Goal: Download file/media

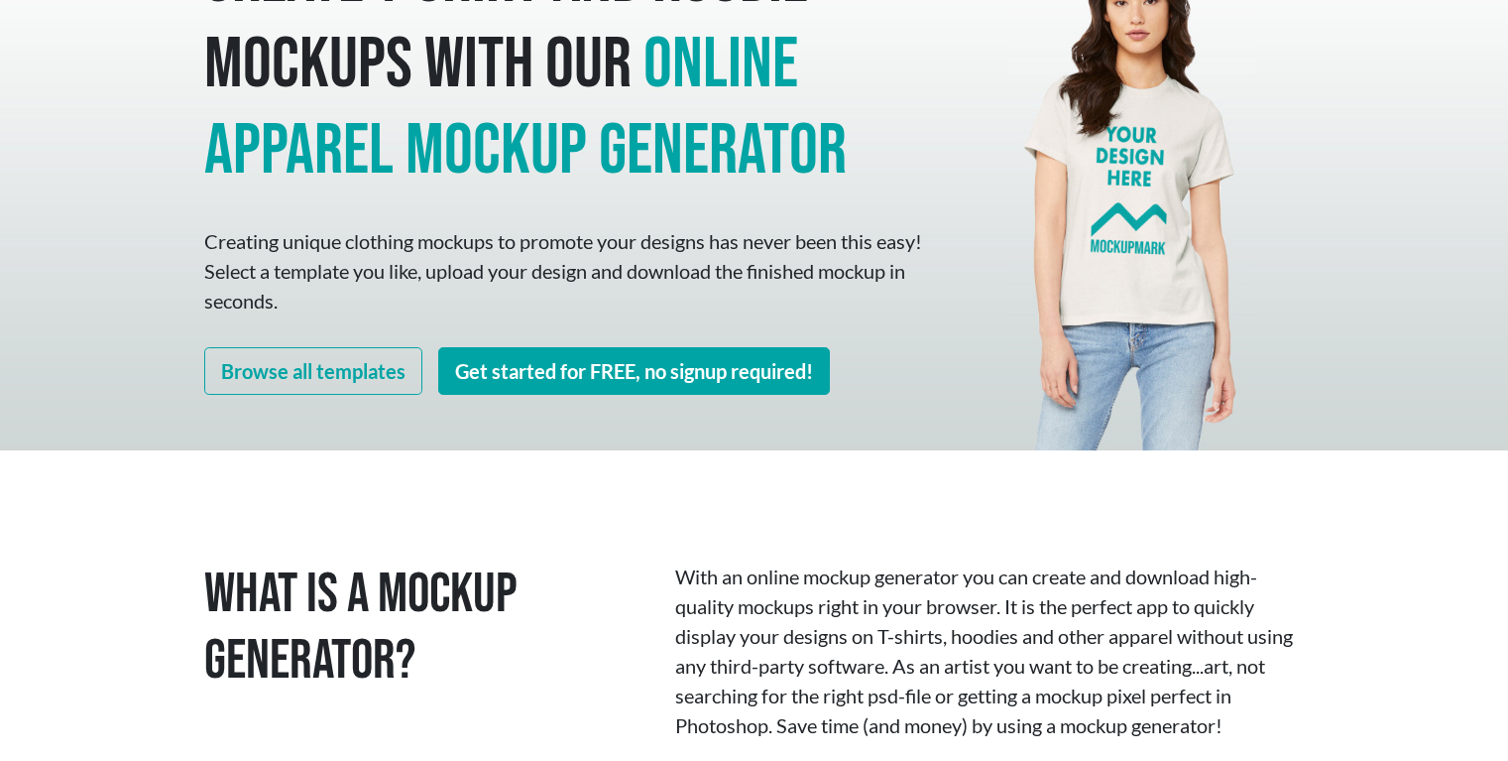
scroll to position [156, 0]
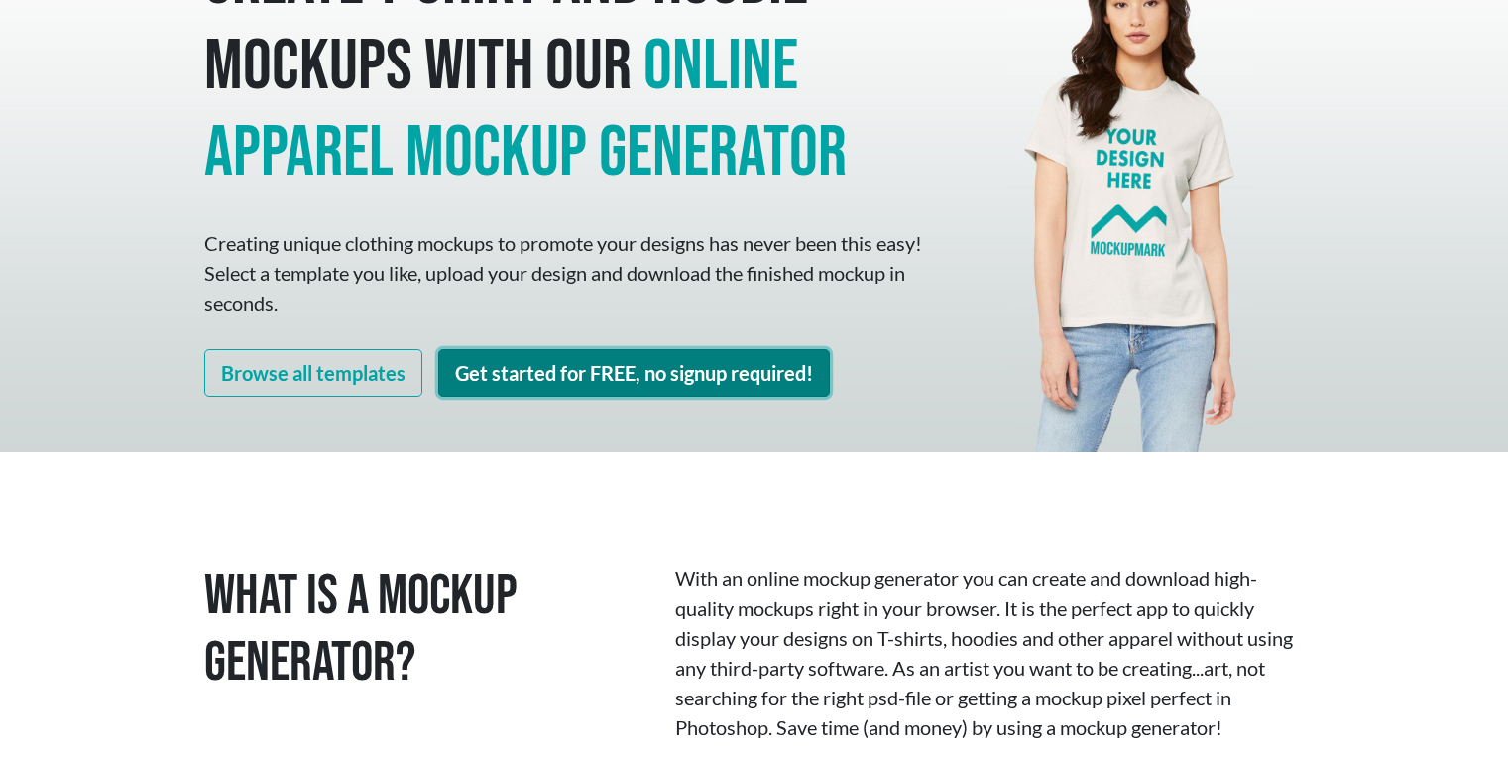
click at [535, 385] on link "Get started for FREE, no signup required!" at bounding box center [634, 373] width 392 height 48
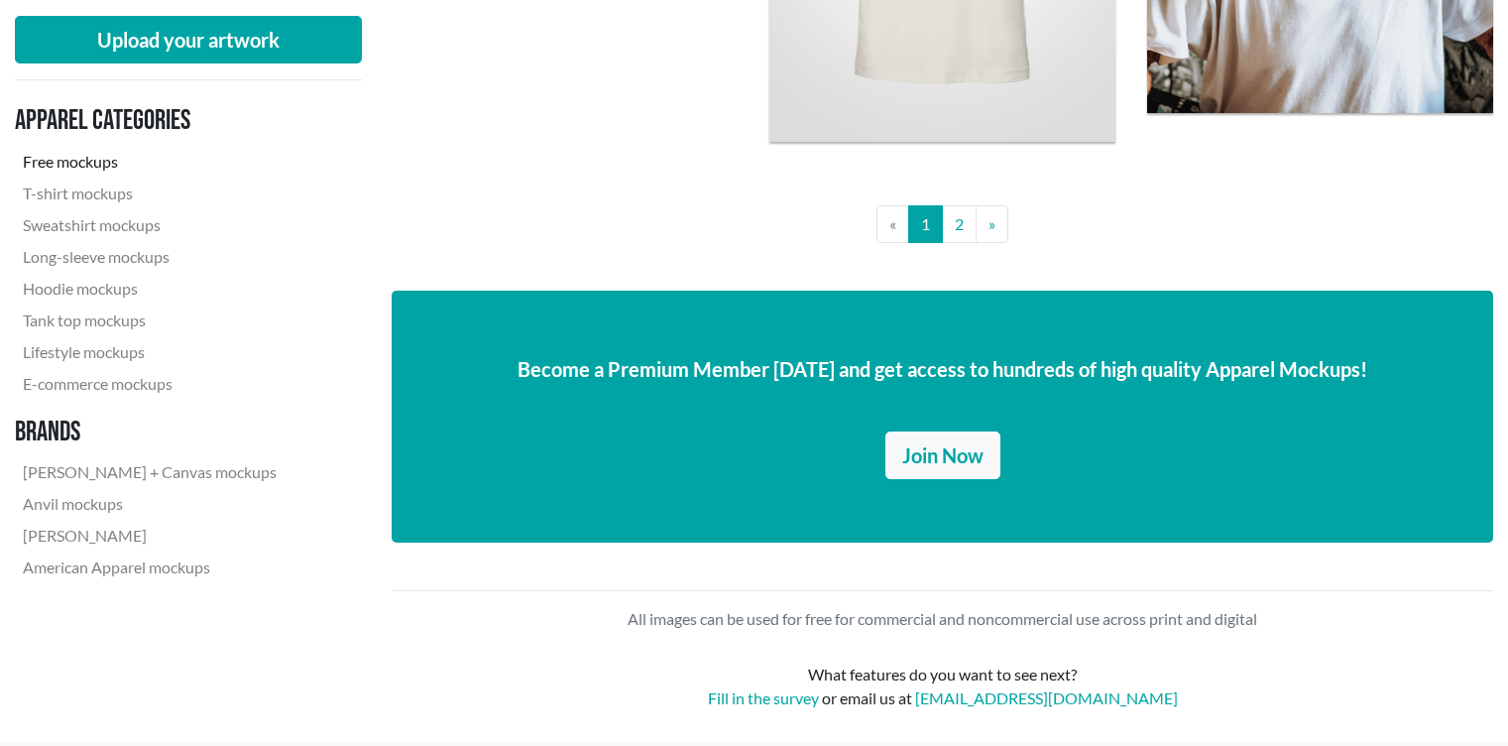
scroll to position [4446, 0]
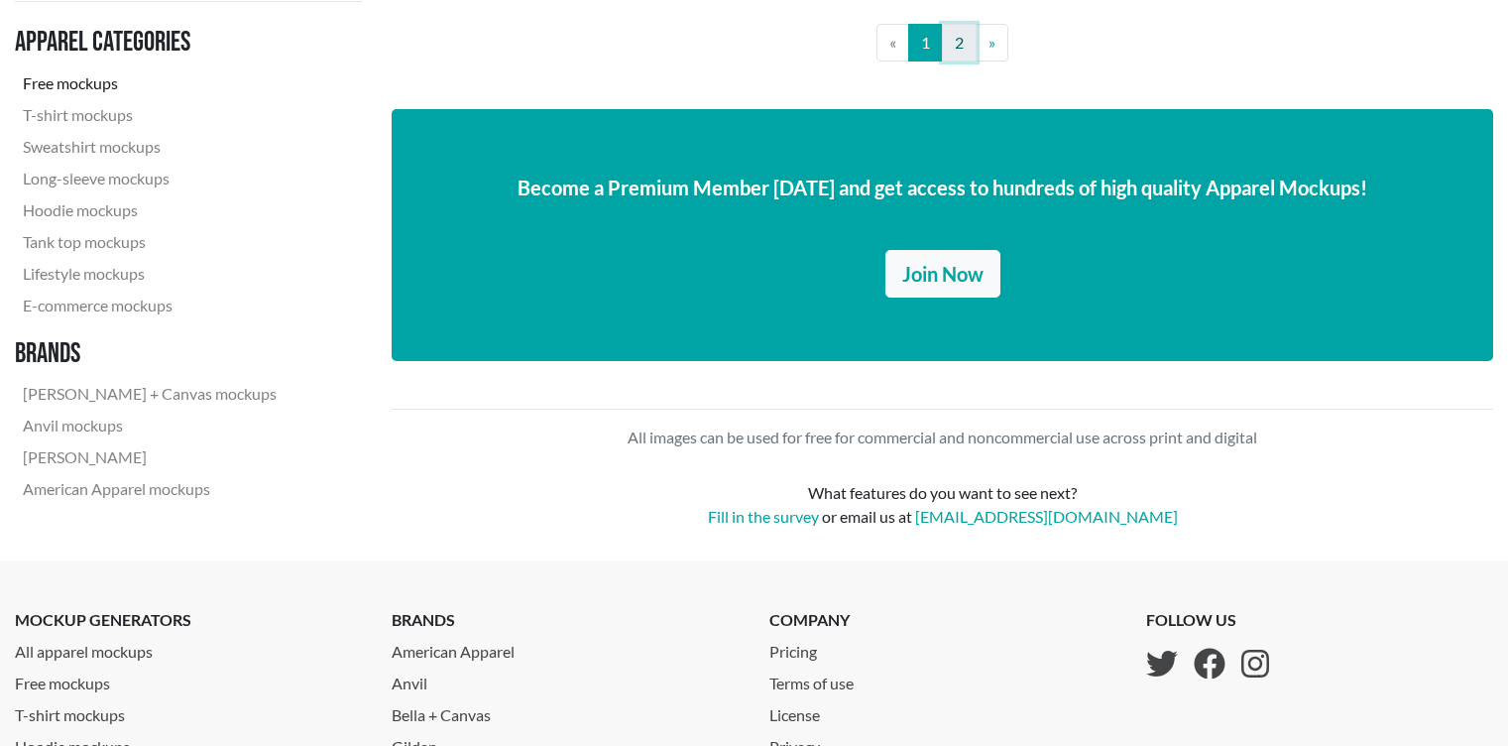
click at [954, 47] on link "2" at bounding box center [959, 43] width 35 height 38
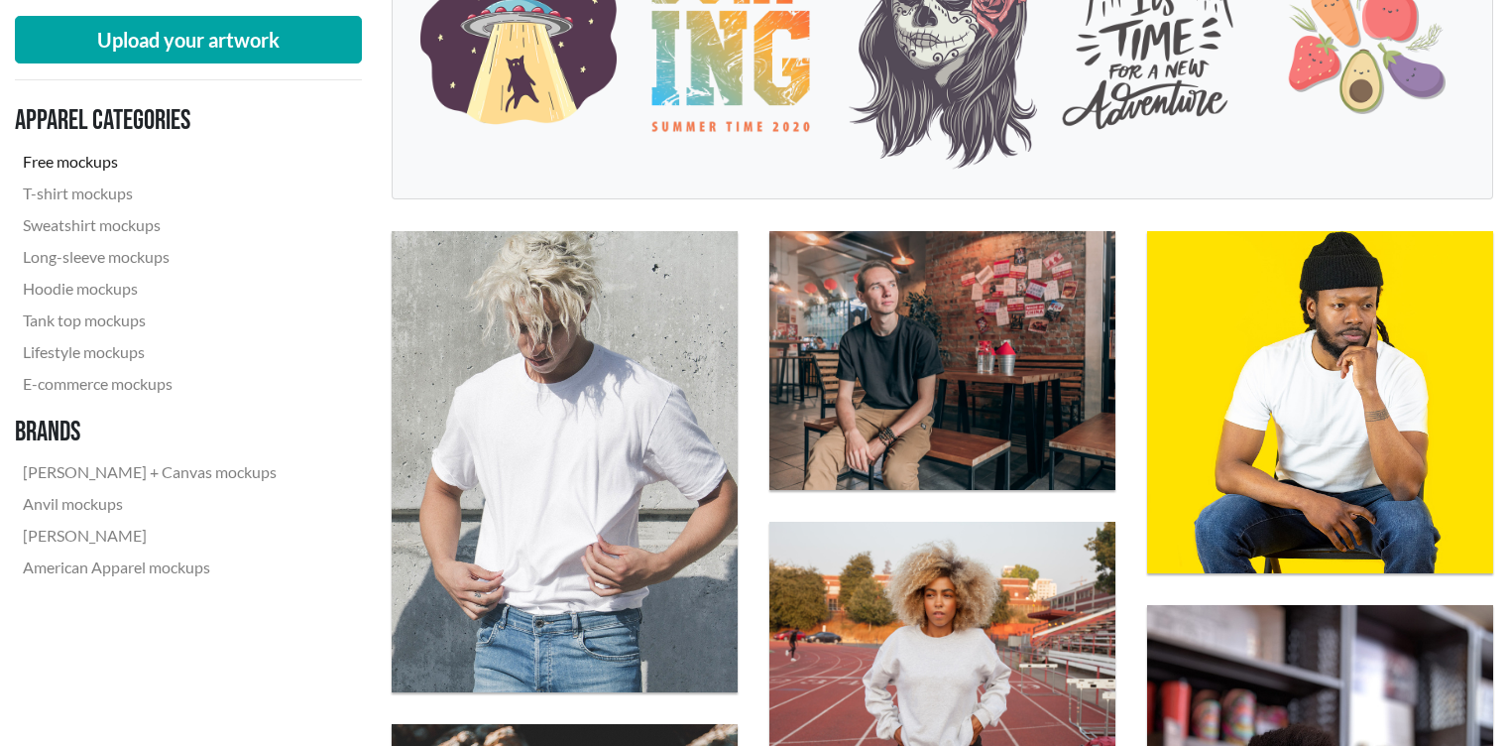
scroll to position [466, 0]
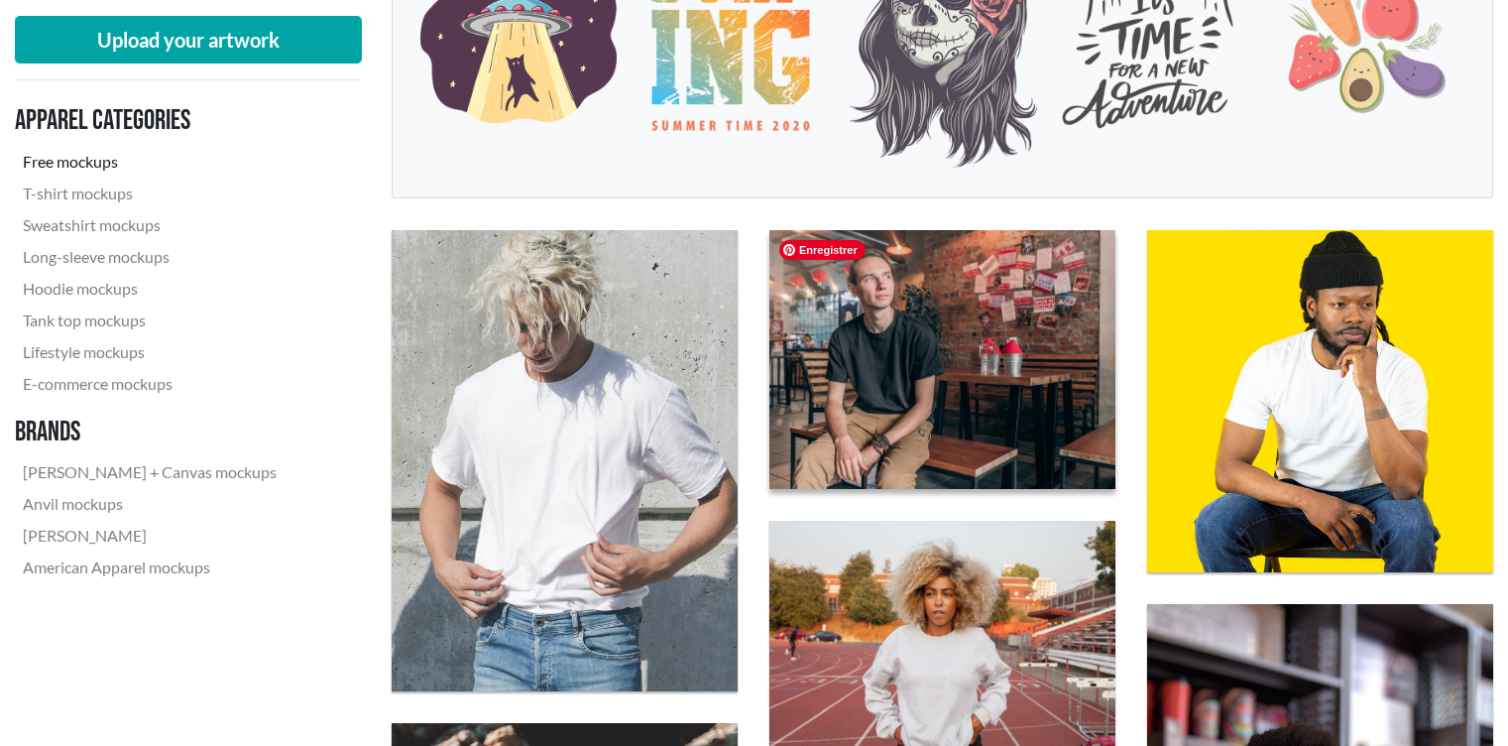
click at [917, 381] on img at bounding box center [943, 360] width 381 height 286
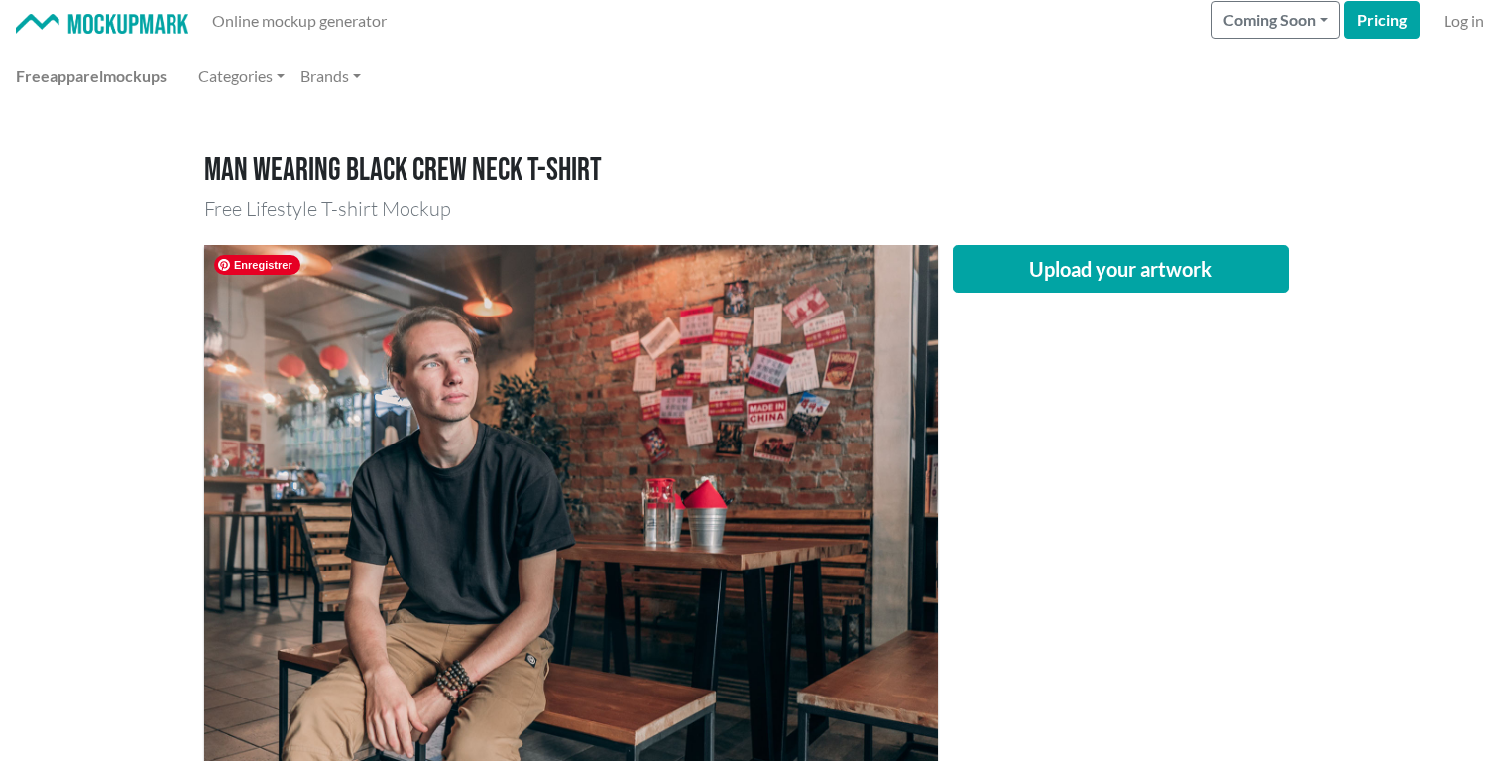
scroll to position [8, 0]
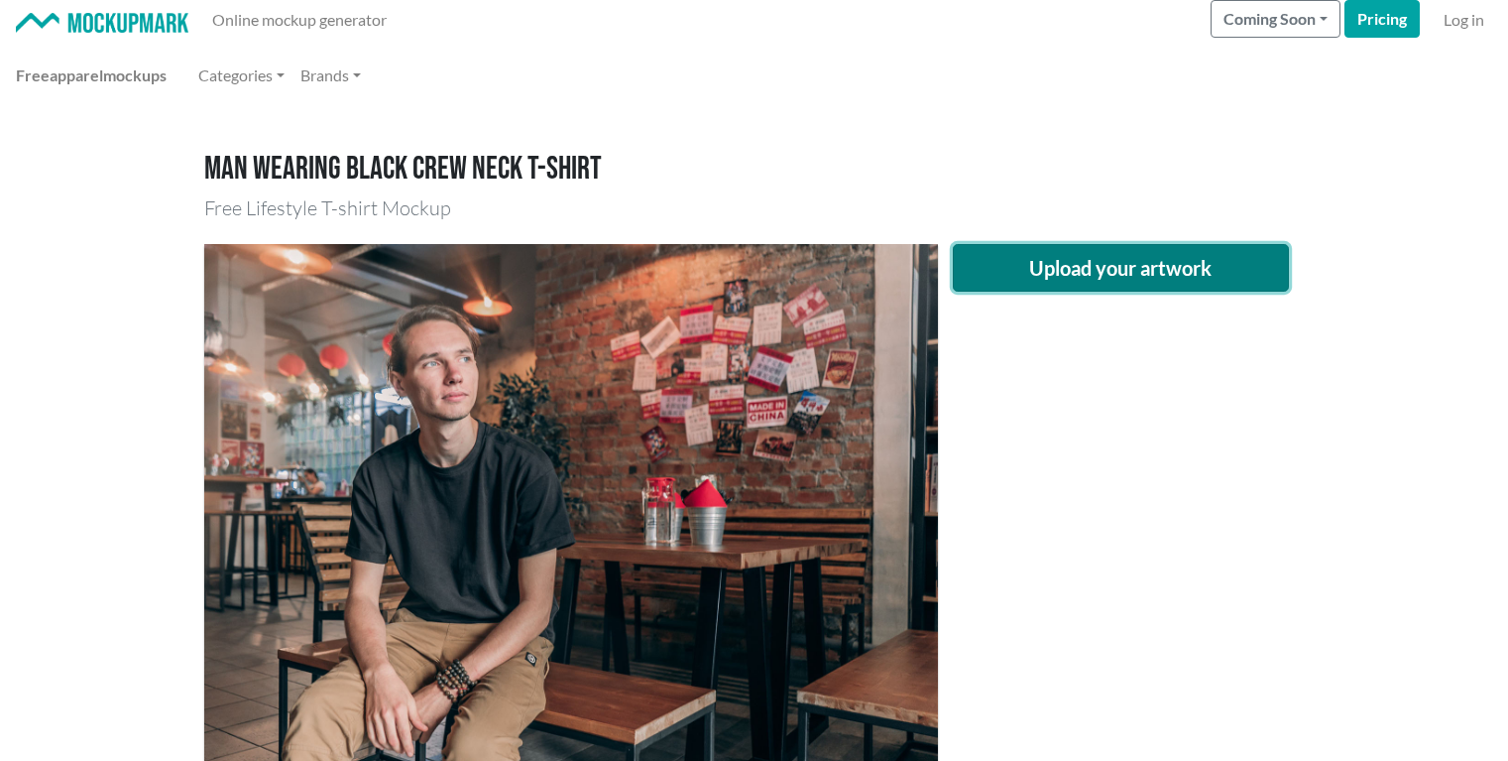
click at [1150, 275] on button "Upload your artwork" at bounding box center [1121, 268] width 337 height 48
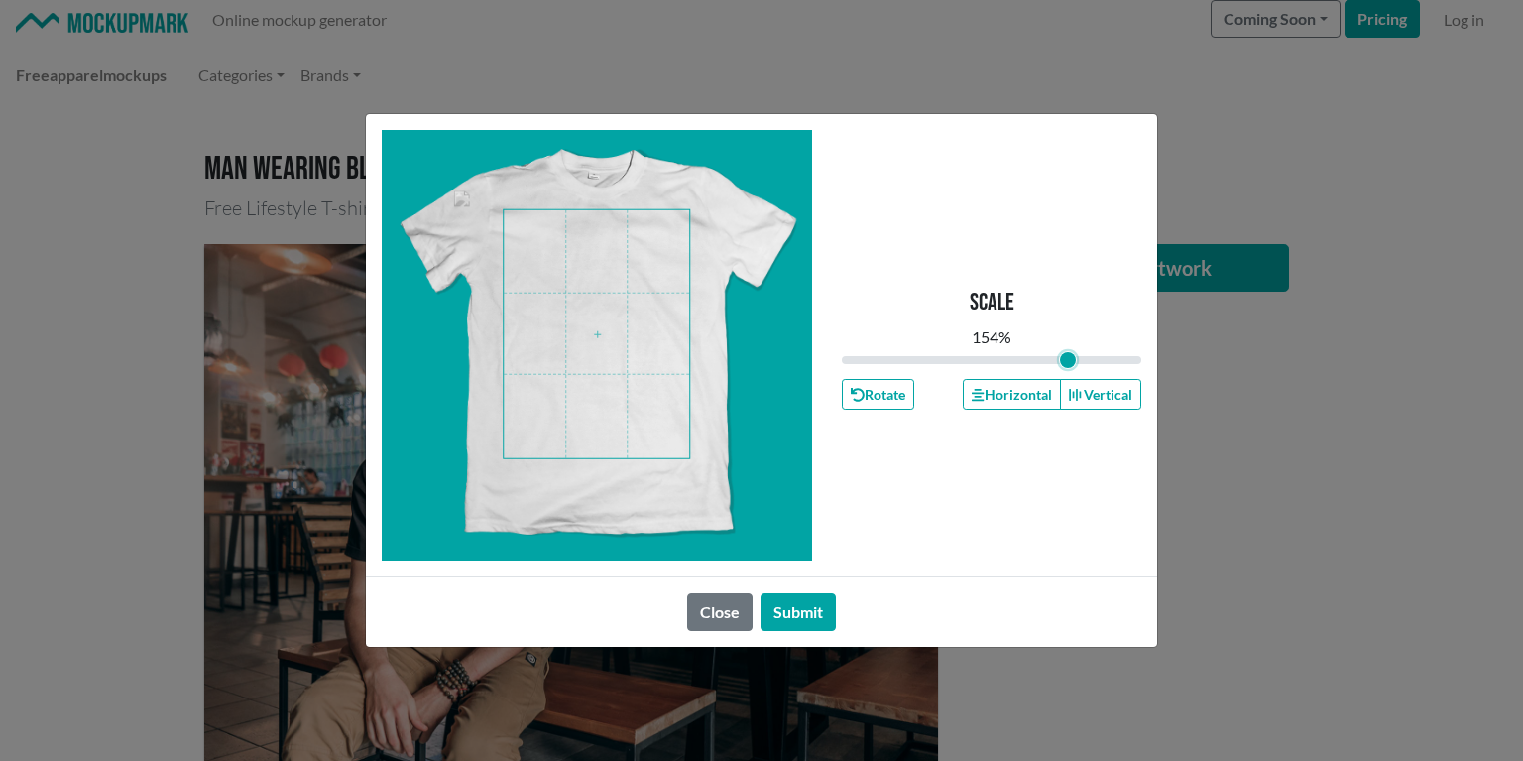
drag, startPoint x: 992, startPoint y: 354, endPoint x: 1067, endPoint y: 354, distance: 75.4
type input "1.54"
click at [1067, 354] on input "range" at bounding box center [991, 360] width 299 height 22
click at [791, 596] on button "Submit" at bounding box center [798, 612] width 75 height 38
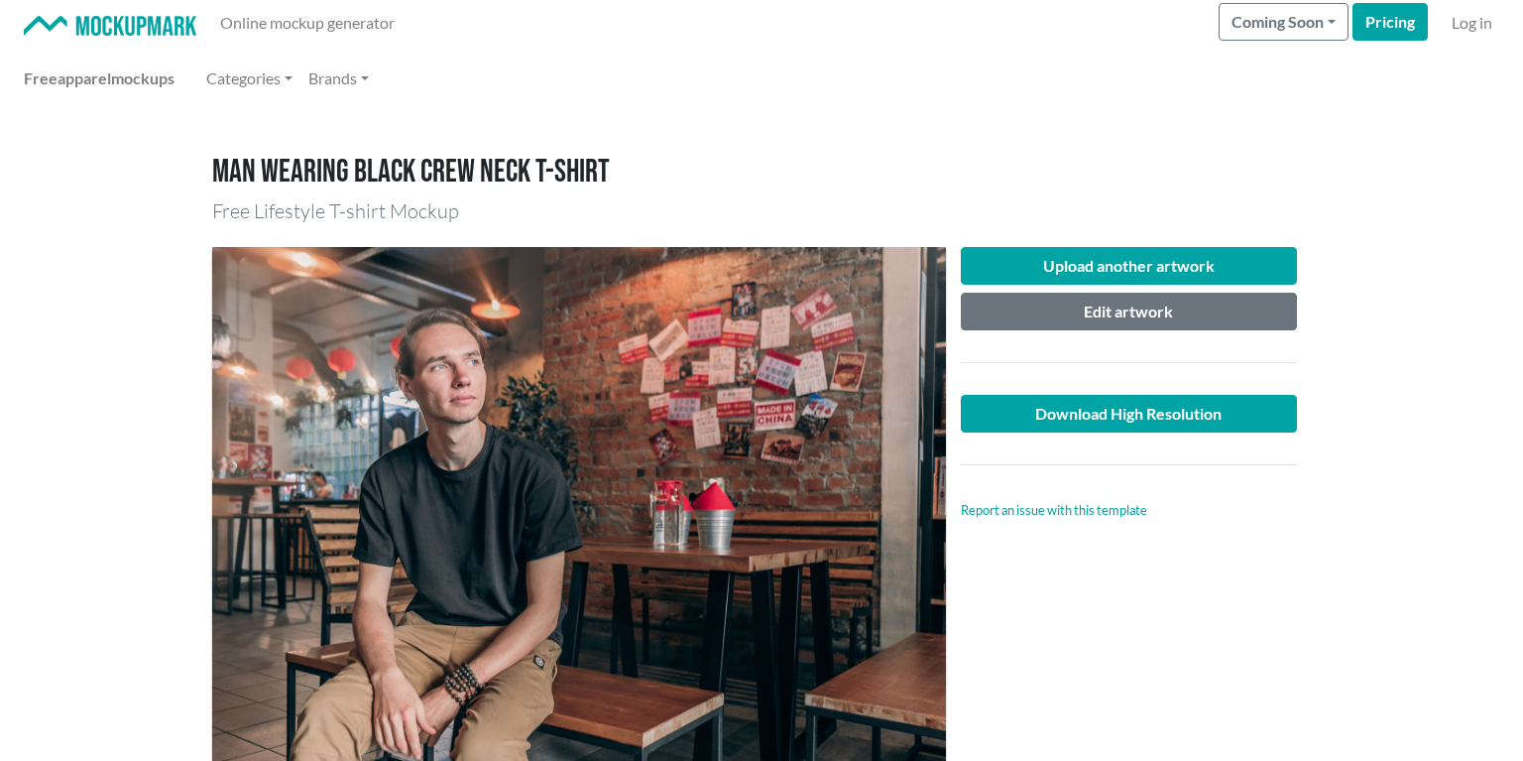
scroll to position [0, 0]
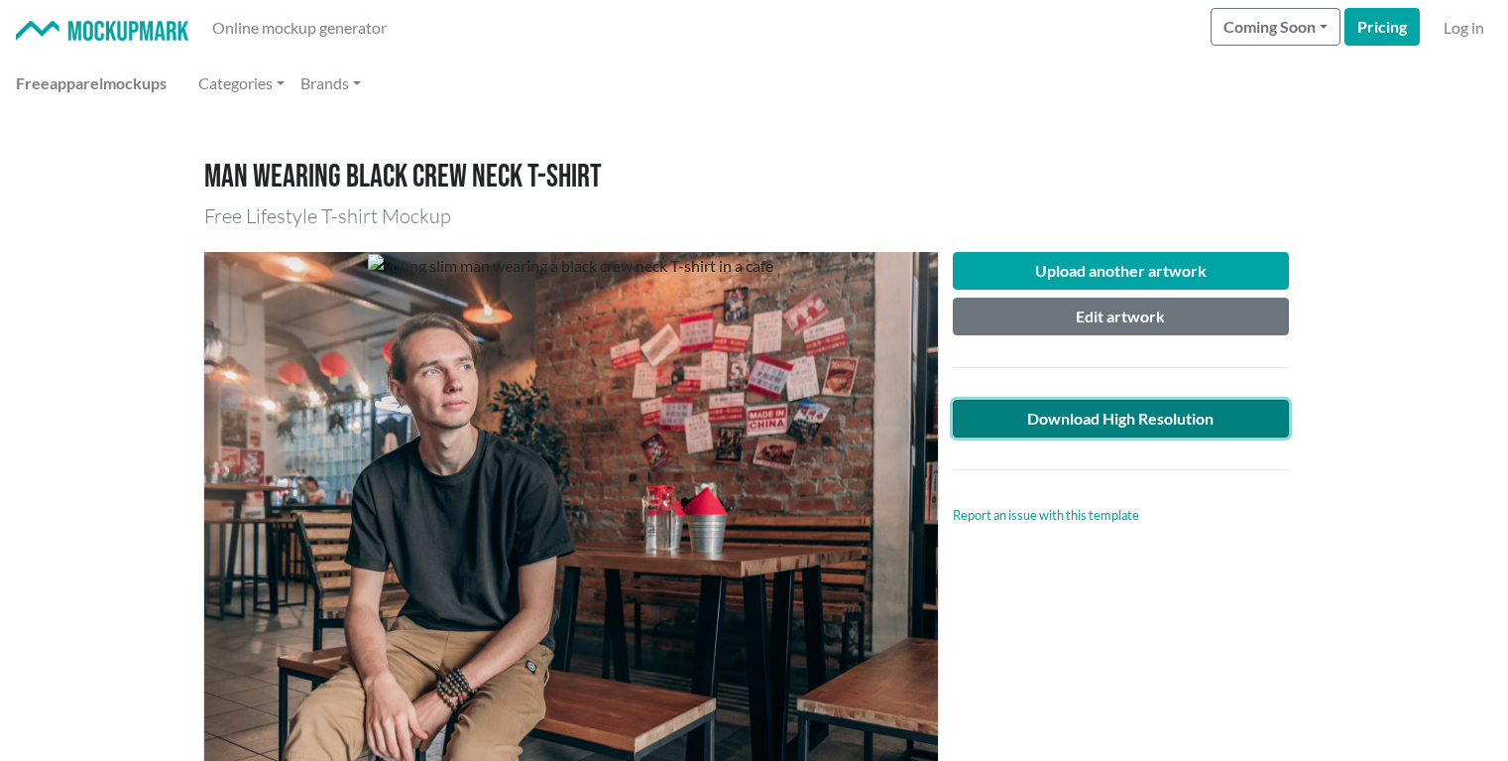
click at [1126, 424] on link "Download High Resolution" at bounding box center [1121, 419] width 337 height 38
